Goal: Find specific page/section: Find specific page/section

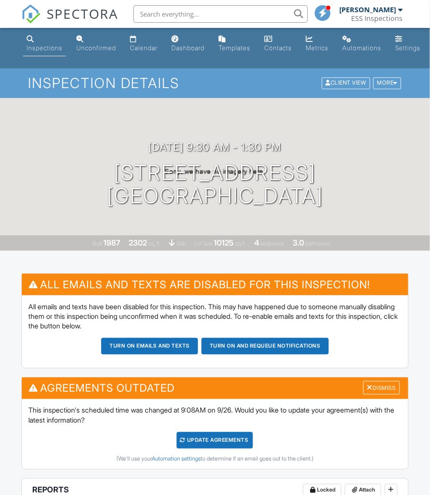
click at [97, 17] on span "SPECTORA" at bounding box center [83, 13] width 72 height 18
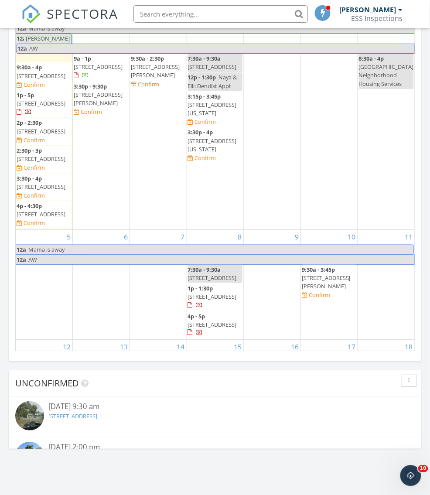
click at [201, 11] on input "text" at bounding box center [221, 13] width 175 height 17
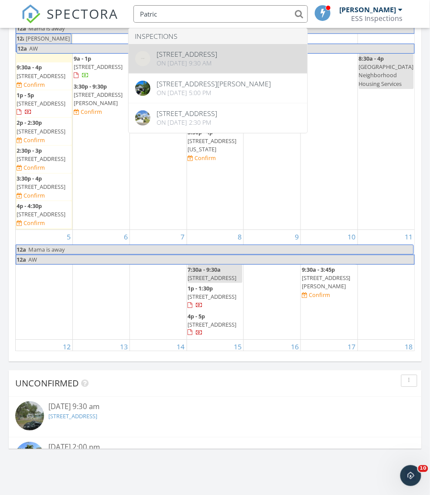
type input "Patric"
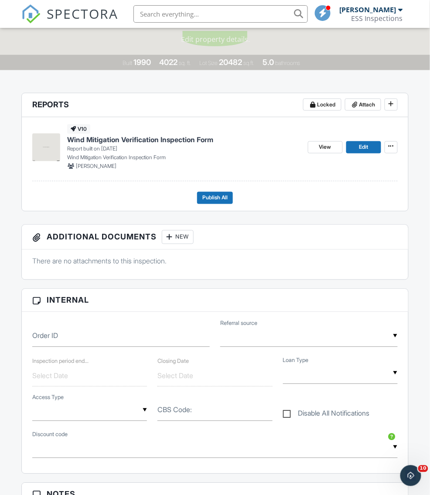
scroll to position [169, 0]
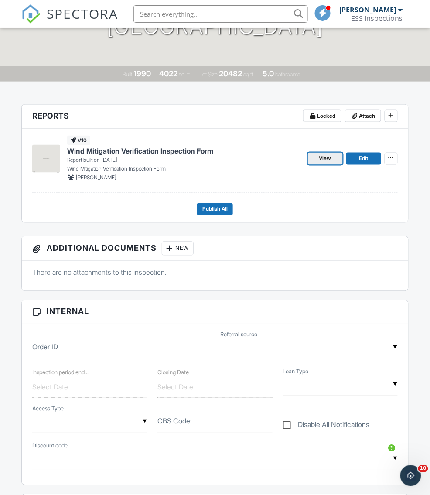
click at [321, 160] on span "View" at bounding box center [325, 158] width 12 height 9
